Goal: Task Accomplishment & Management: Manage account settings

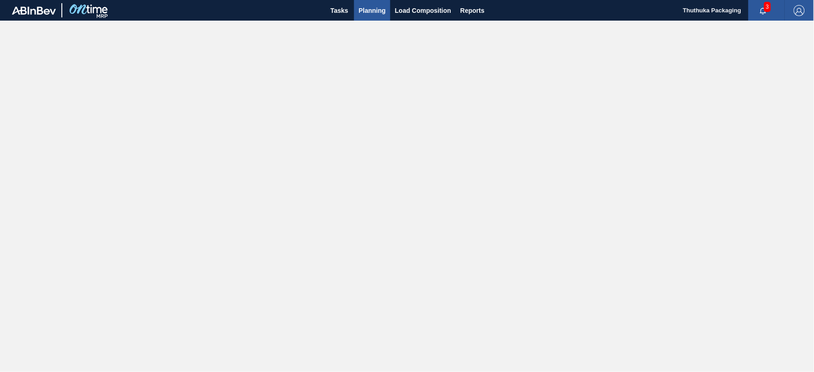
click at [376, 9] on span "Planning" at bounding box center [372, 10] width 27 height 11
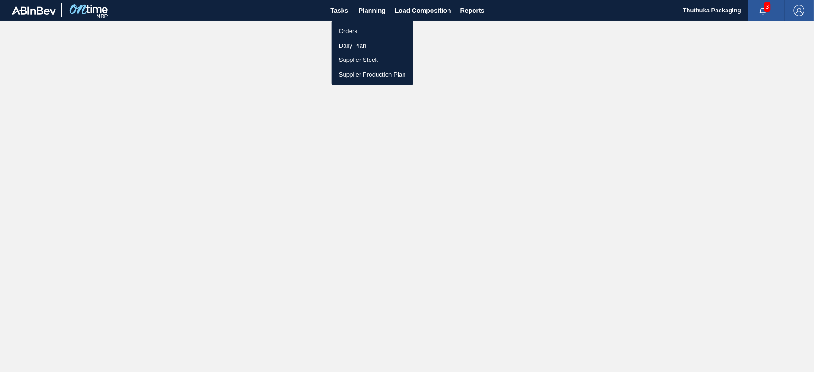
click at [349, 30] on li "Orders" at bounding box center [373, 31] width 82 height 15
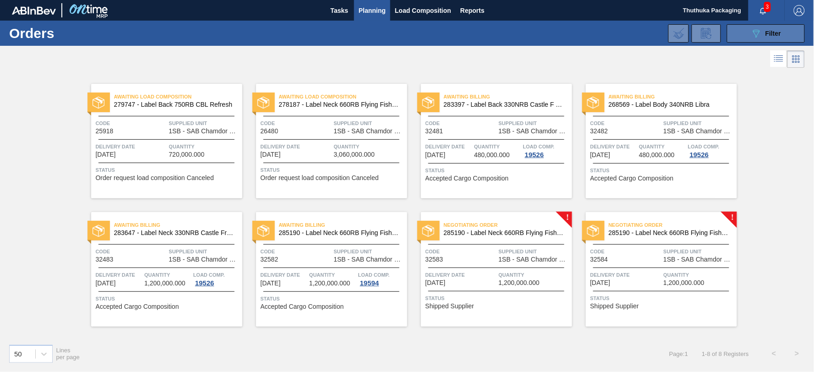
click at [751, 29] on icon "089F7B8B-B2A5-4AFE-B5C0-19BA573D28AC" at bounding box center [756, 33] width 11 height 11
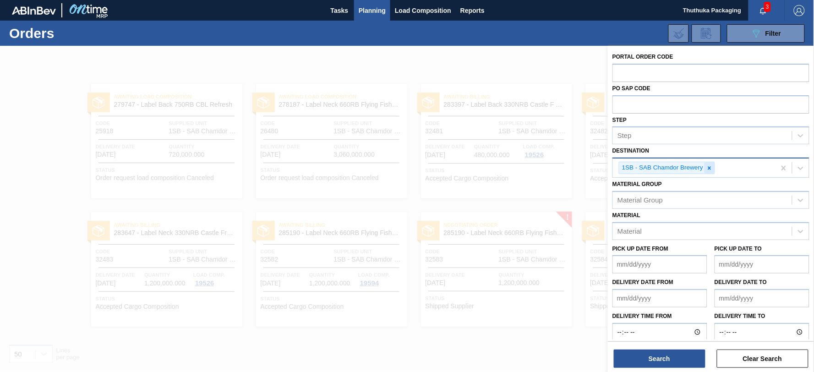
click at [713, 166] on icon at bounding box center [710, 168] width 6 height 6
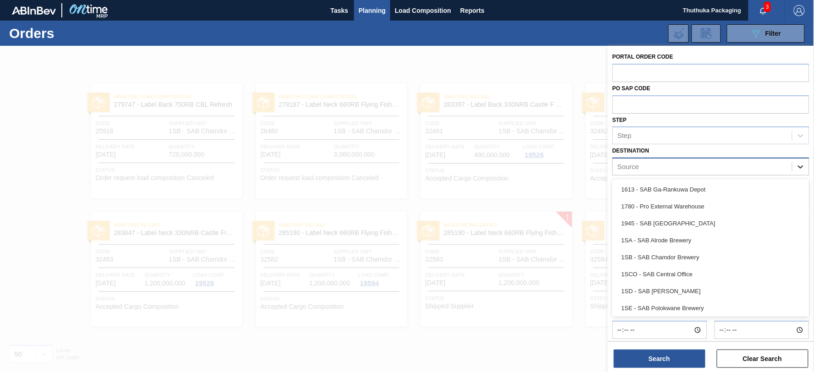
click at [798, 164] on icon at bounding box center [801, 166] width 9 height 9
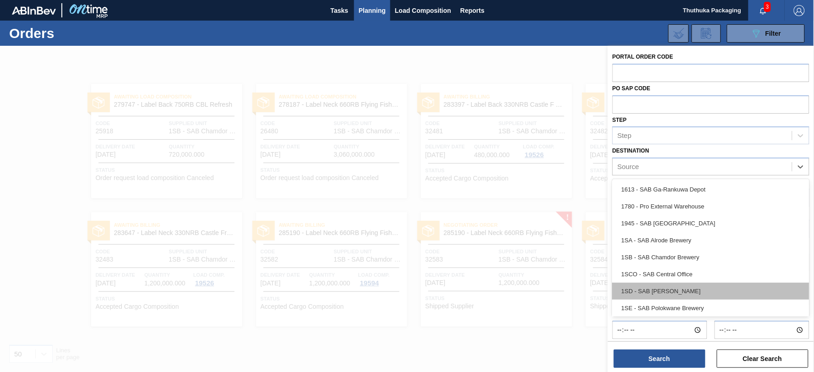
scroll to position [52, 0]
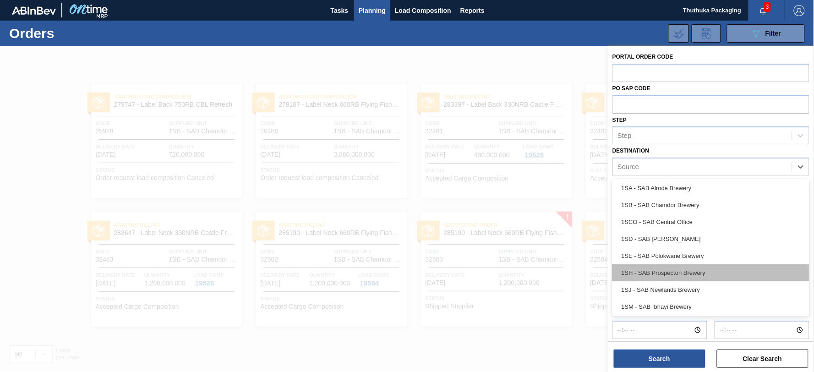
click at [705, 273] on div "1SH - SAB Prospecton Brewery" at bounding box center [711, 272] width 197 height 17
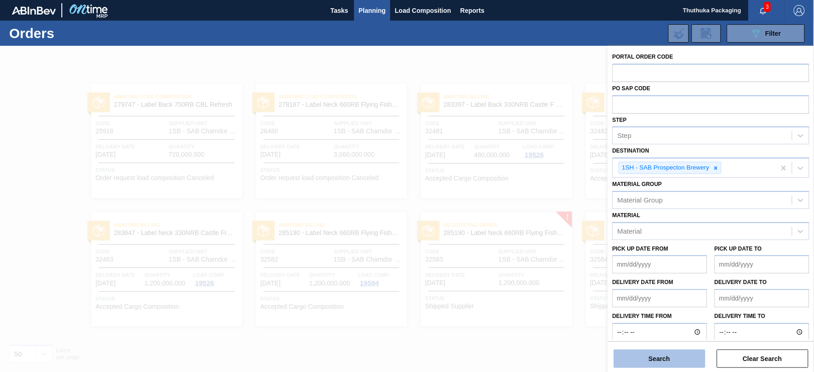
click at [669, 358] on button "Search" at bounding box center [660, 359] width 92 height 18
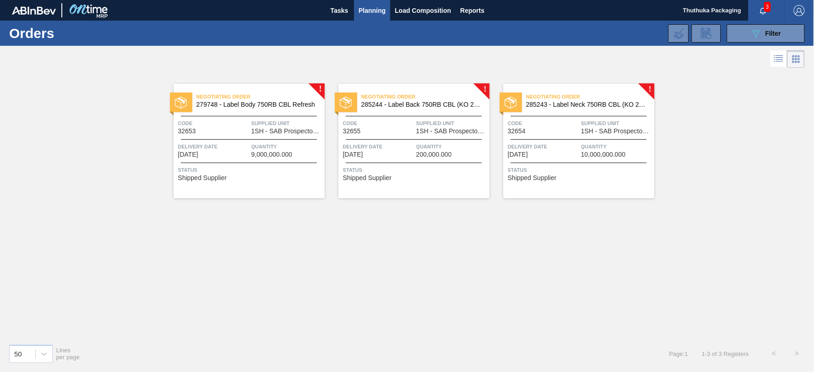
click at [241, 104] on span "279748 - Label Body 750RB CBL Refresh" at bounding box center [257, 104] width 121 height 7
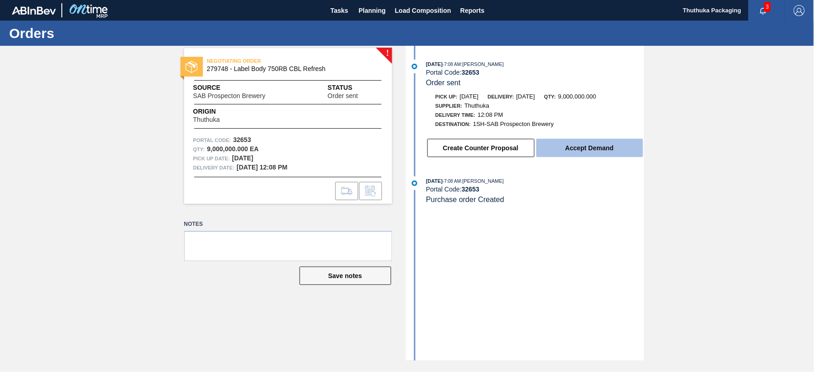
click at [558, 149] on button "Accept Demand" at bounding box center [590, 148] width 107 height 18
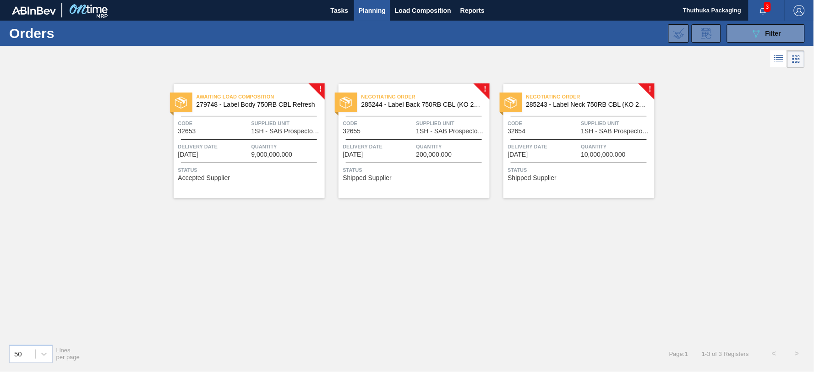
click at [388, 98] on span "Negotiating Order" at bounding box center [426, 96] width 128 height 9
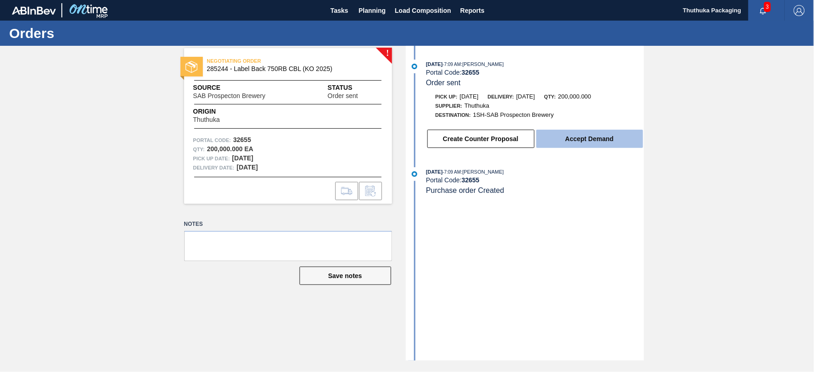
click at [577, 144] on button "Accept Demand" at bounding box center [590, 139] width 107 height 18
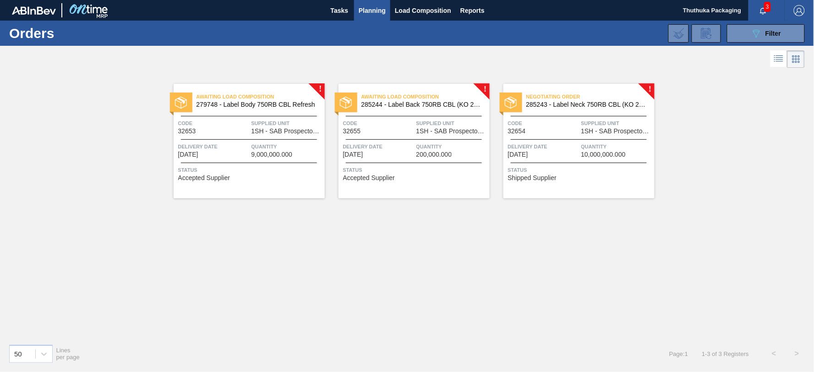
click at [559, 101] on span "Negotiating Order" at bounding box center [591, 96] width 128 height 9
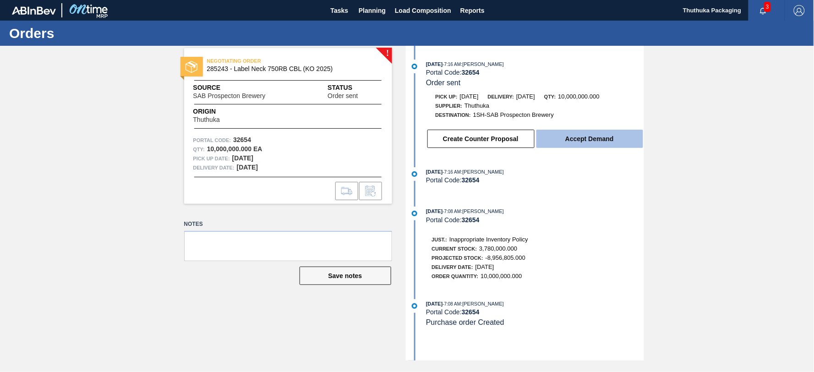
click at [573, 142] on button "Accept Demand" at bounding box center [590, 139] width 107 height 18
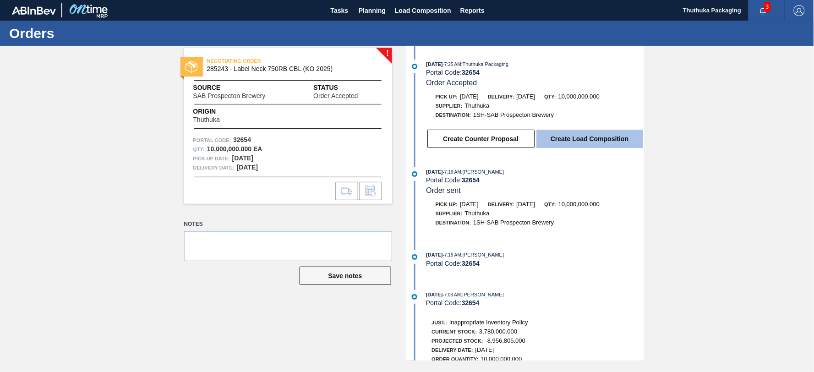
click at [594, 140] on button "Create Load Composition" at bounding box center [590, 139] width 107 height 18
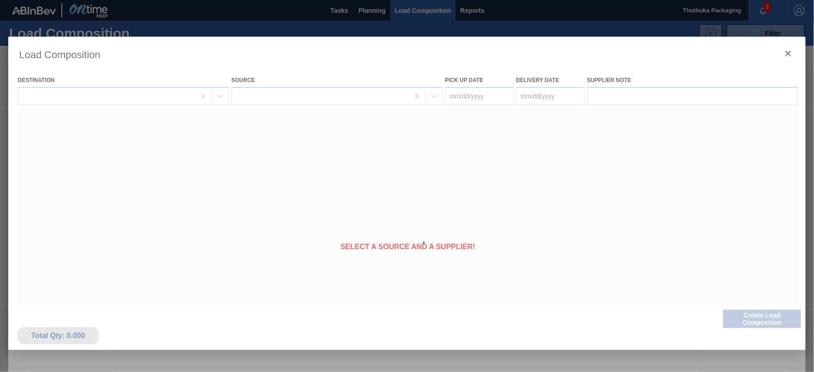
type Date "[DATE]"
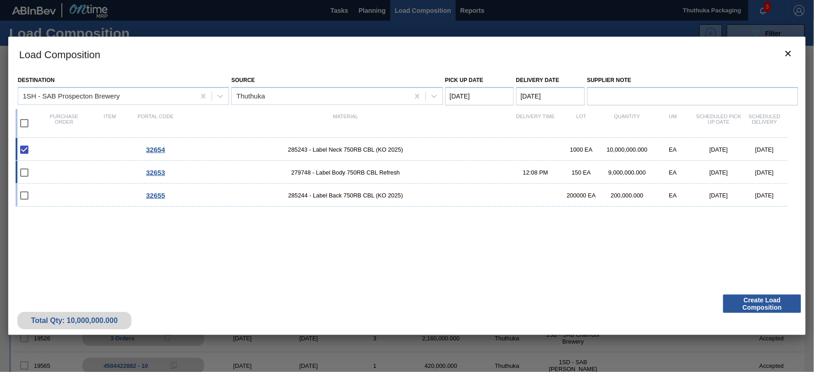
click at [344, 170] on span "279748 - Label Body 750RB CBL Refresh" at bounding box center [346, 172] width 334 height 7
checkbox input "true"
click at [342, 195] on span "285244 - Label Back 750RB CBL (KO 2025)" at bounding box center [346, 195] width 334 height 7
checkbox input "true"
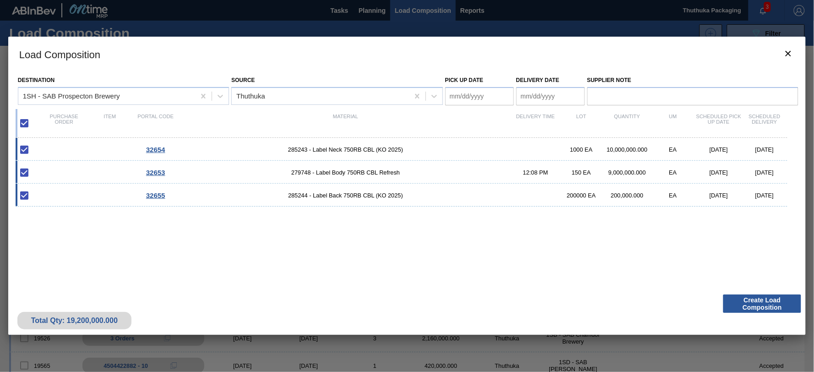
click at [492, 94] on Date "Pick up Date" at bounding box center [479, 96] width 69 height 18
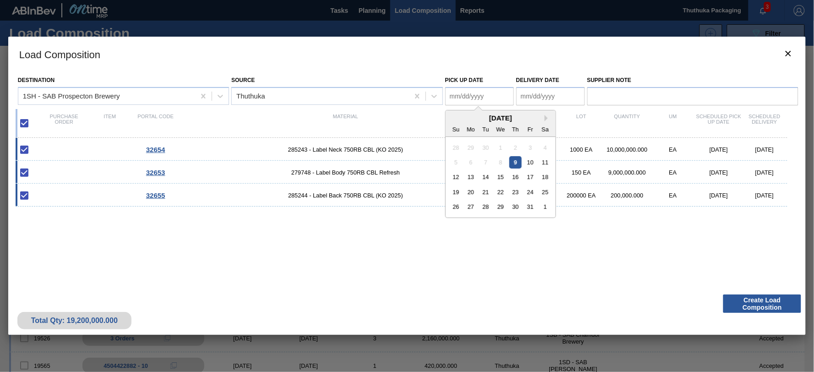
click at [516, 162] on div "9" at bounding box center [516, 162] width 12 height 12
type Date "[DATE]"
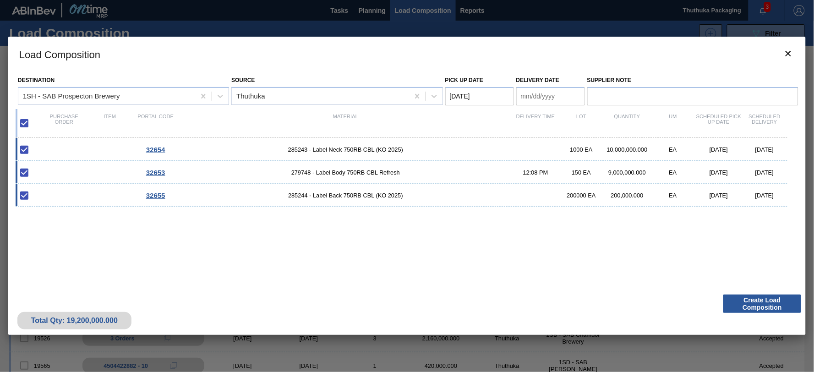
click at [561, 94] on Date "Delivery Date" at bounding box center [551, 96] width 69 height 18
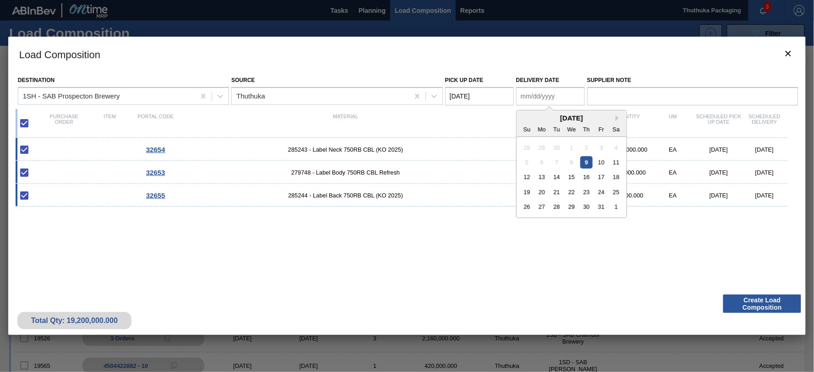
click at [602, 163] on div "10" at bounding box center [601, 162] width 12 height 12
type Date "[DATE]"
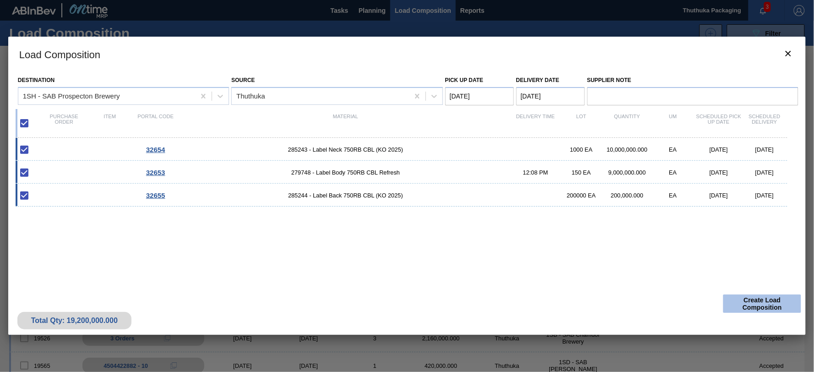
click at [762, 302] on button "Create Load Composition" at bounding box center [763, 304] width 78 height 18
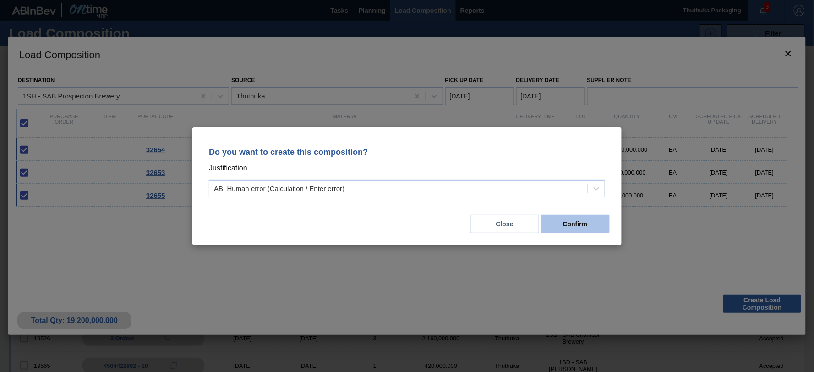
click at [567, 222] on button "Confirm" at bounding box center [575, 224] width 69 height 18
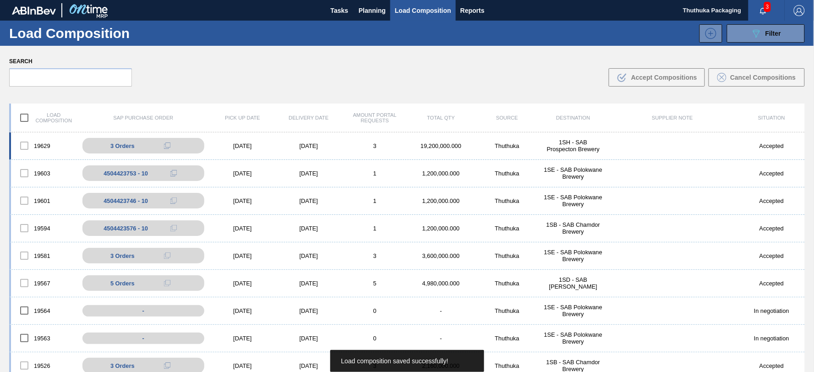
click at [445, 145] on div "19,200,000.000" at bounding box center [441, 146] width 66 height 7
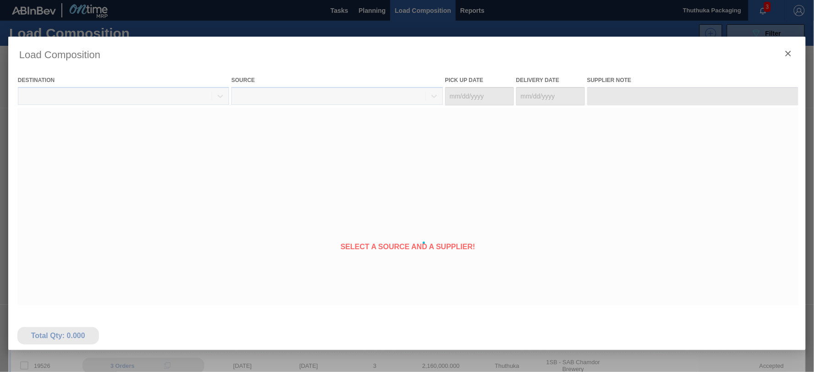
type Date "[DATE]"
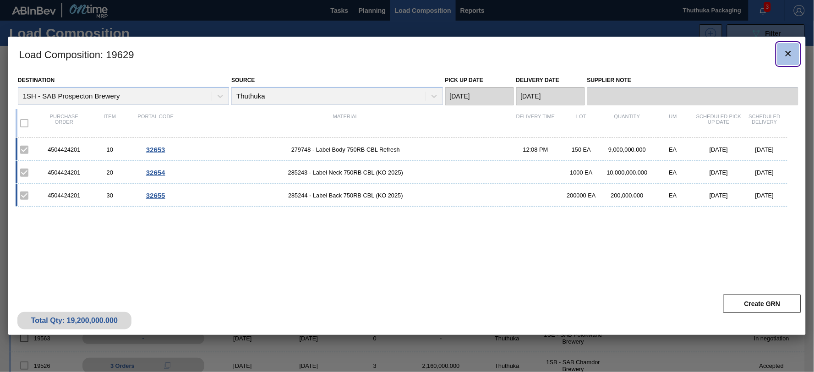
click at [786, 54] on icon "botão de ícone" at bounding box center [788, 53] width 11 height 11
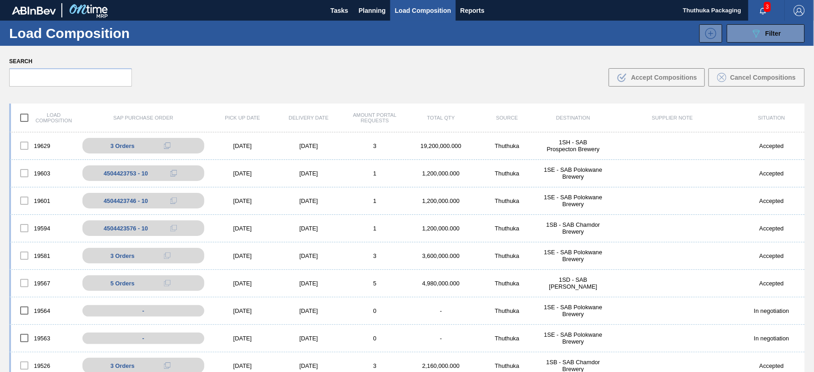
click at [766, 6] on span "3" at bounding box center [767, 7] width 7 height 10
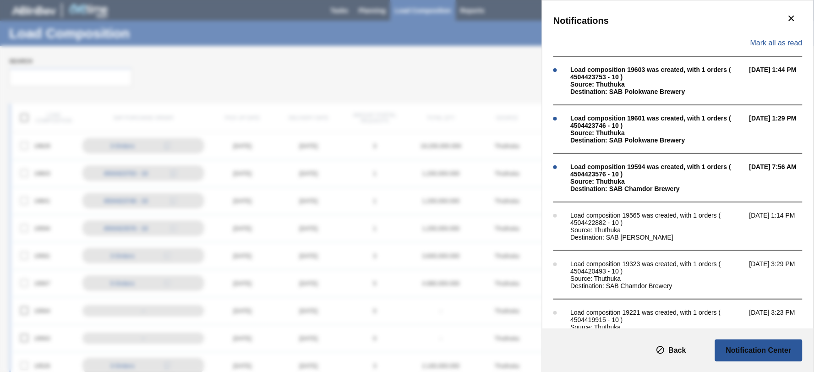
click at [758, 44] on span "Mark all as read" at bounding box center [777, 43] width 52 height 8
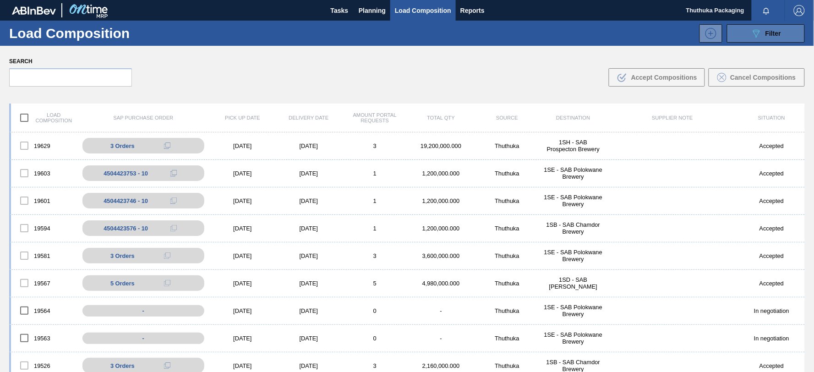
click at [769, 31] on span "Filter" at bounding box center [774, 33] width 16 height 7
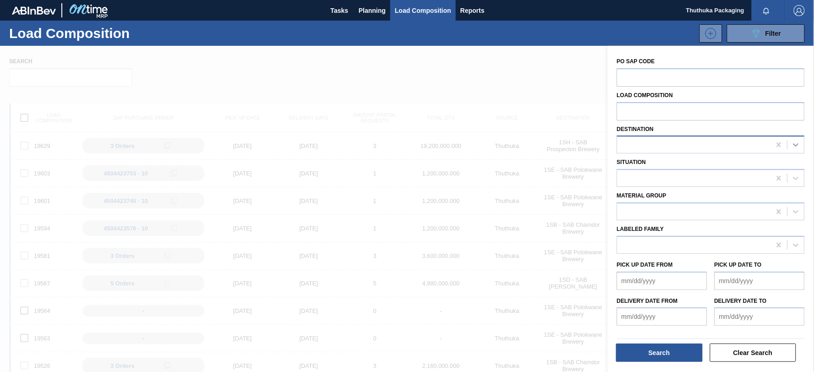
click at [795, 144] on icon at bounding box center [796, 144] width 9 height 9
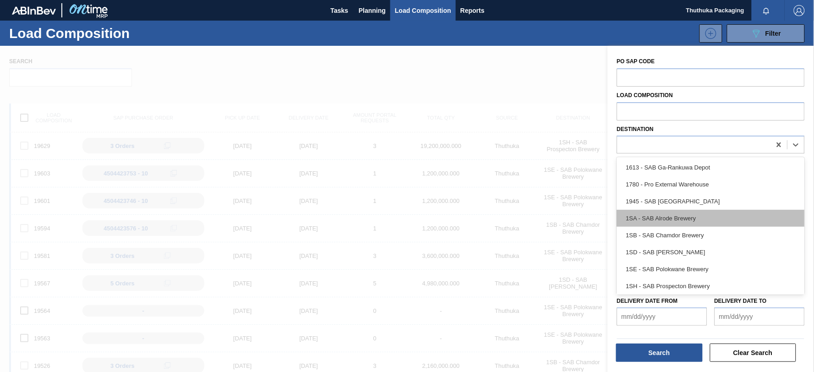
click at [711, 217] on div "1SA - SAB Alrode Brewery" at bounding box center [711, 218] width 188 height 17
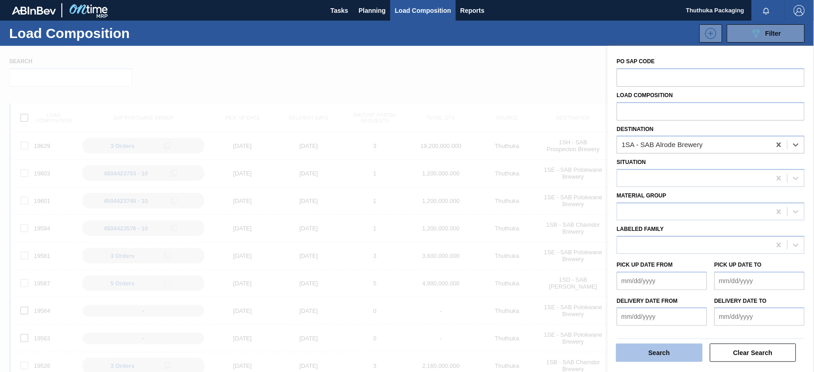
click at [676, 350] on button "Search" at bounding box center [659, 353] width 87 height 18
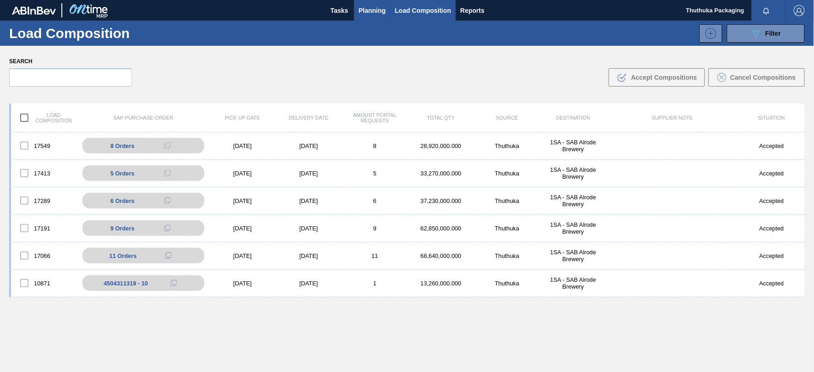
click at [379, 10] on span "Planning" at bounding box center [372, 10] width 27 height 11
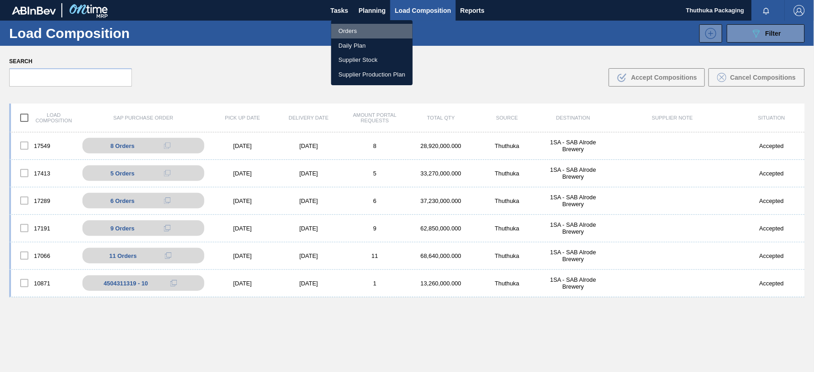
click at [353, 29] on li "Orders" at bounding box center [372, 31] width 82 height 15
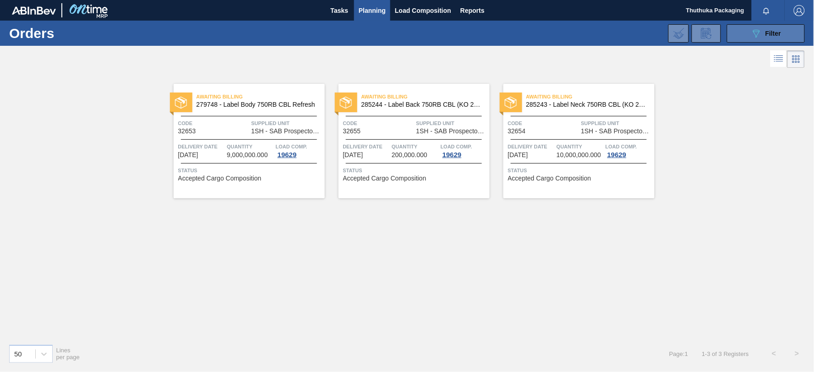
click at [777, 33] on span "Filter" at bounding box center [774, 33] width 16 height 7
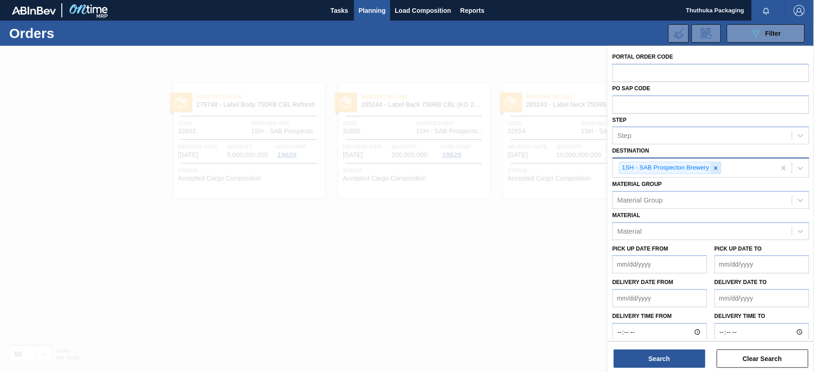
click at [719, 170] on icon at bounding box center [716, 168] width 6 height 6
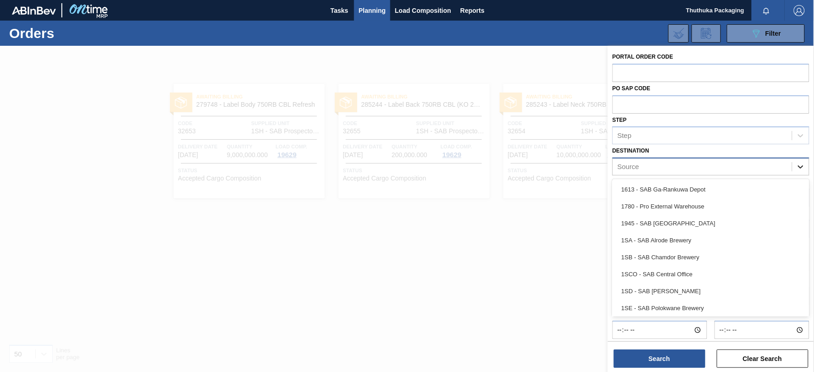
click at [804, 167] on icon at bounding box center [801, 166] width 9 height 9
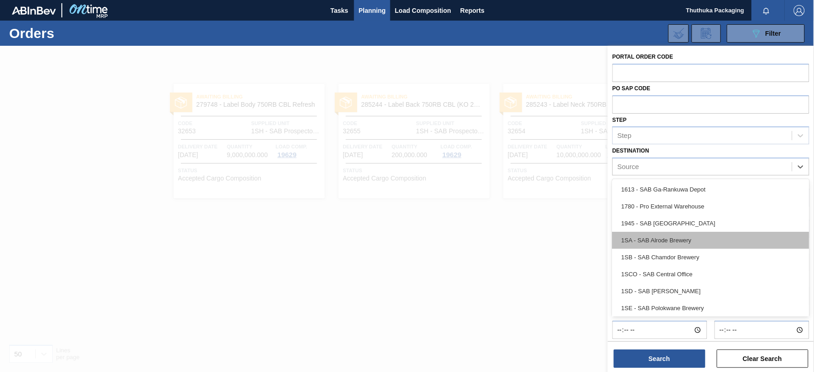
click at [712, 236] on div "1SA - SAB Alrode Brewery" at bounding box center [711, 240] width 197 height 17
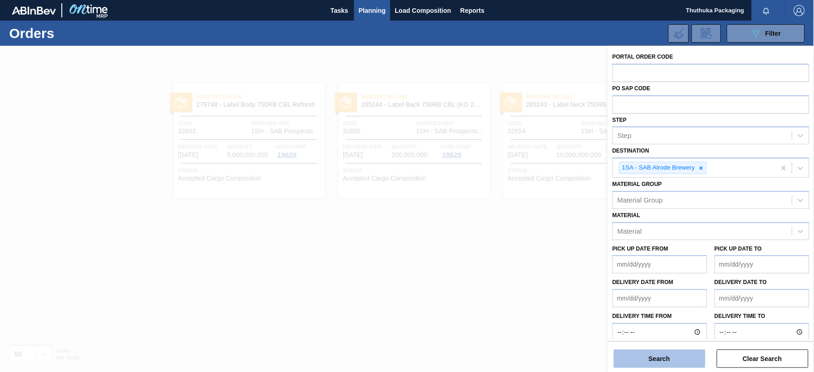
click at [674, 357] on button "Search" at bounding box center [660, 359] width 92 height 18
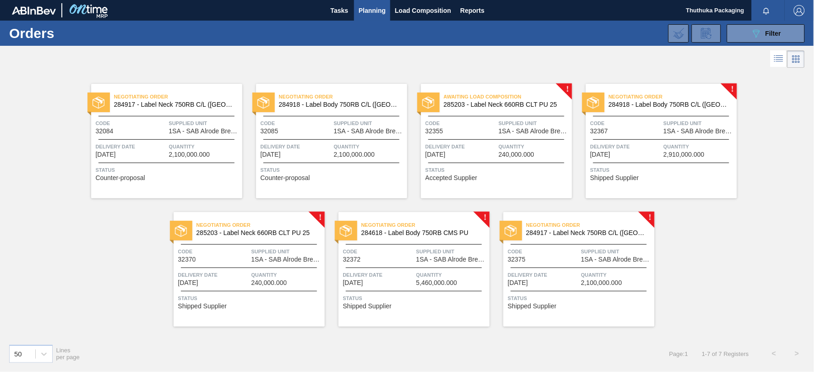
click at [266, 229] on span "Negotiating Order" at bounding box center [261, 224] width 128 height 9
